Goal: Transaction & Acquisition: Purchase product/service

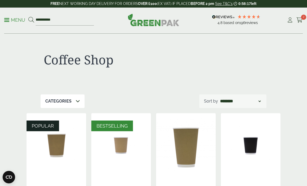
click at [8, 22] on p "Menu" at bounding box center [14, 20] width 21 height 6
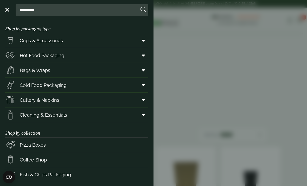
click at [23, 71] on span "Bags & Wraps" at bounding box center [35, 70] width 30 height 7
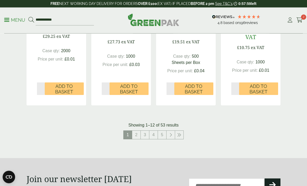
scroll to position [599, 0]
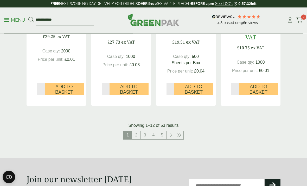
click at [137, 133] on link "2" at bounding box center [136, 135] width 8 height 8
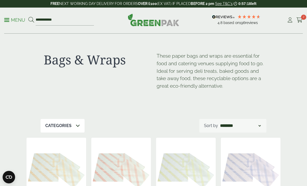
click at [76, 123] on icon at bounding box center [78, 125] width 4 height 4
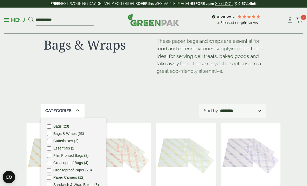
scroll to position [16, 0]
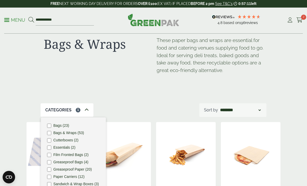
click at [290, 150] on div "Bags & Wraps These paper bags and wraps are essential for food and catering ven…" at bounding box center [153, 173] width 307 height 310
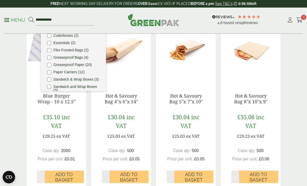
scroll to position [103, 0]
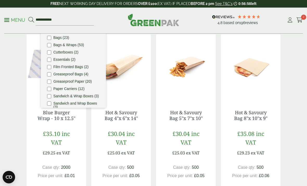
click at [255, 67] on img at bounding box center [251, 66] width 60 height 65
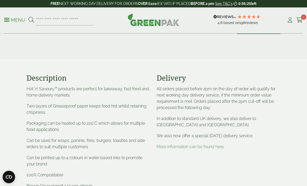
scroll to position [140, 0]
